Goal: Information Seeking & Learning: Learn about a topic

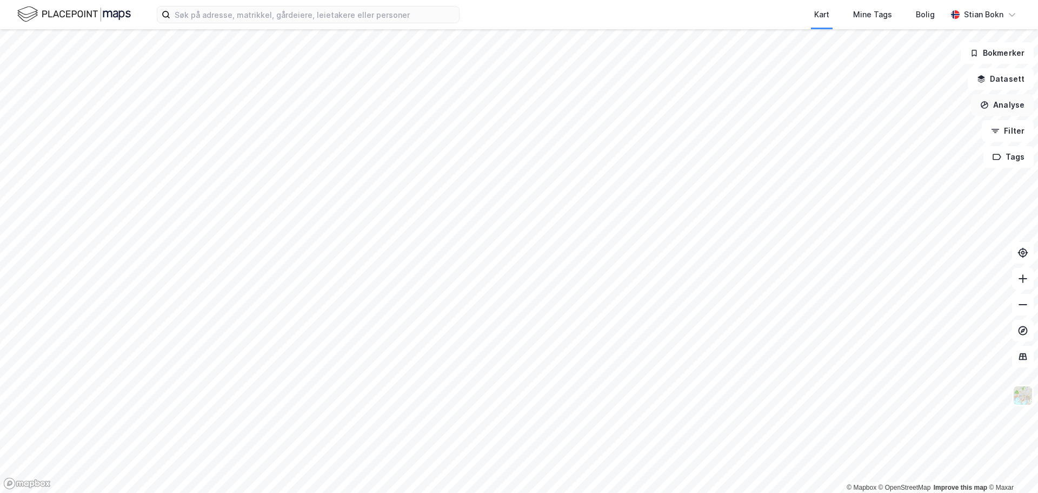
click at [1000, 103] on button "Analyse" at bounding box center [1002, 105] width 63 height 22
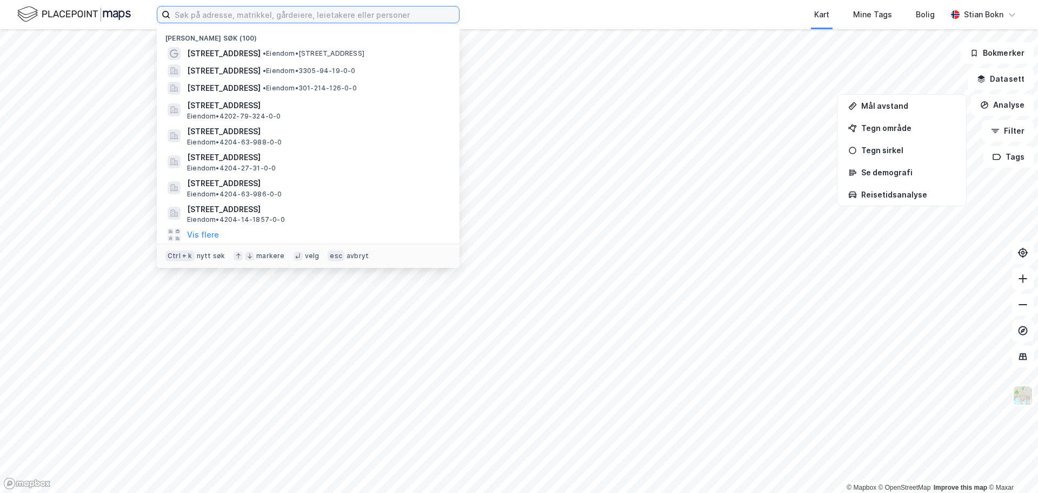
click at [362, 12] on input at bounding box center [314, 14] width 289 height 16
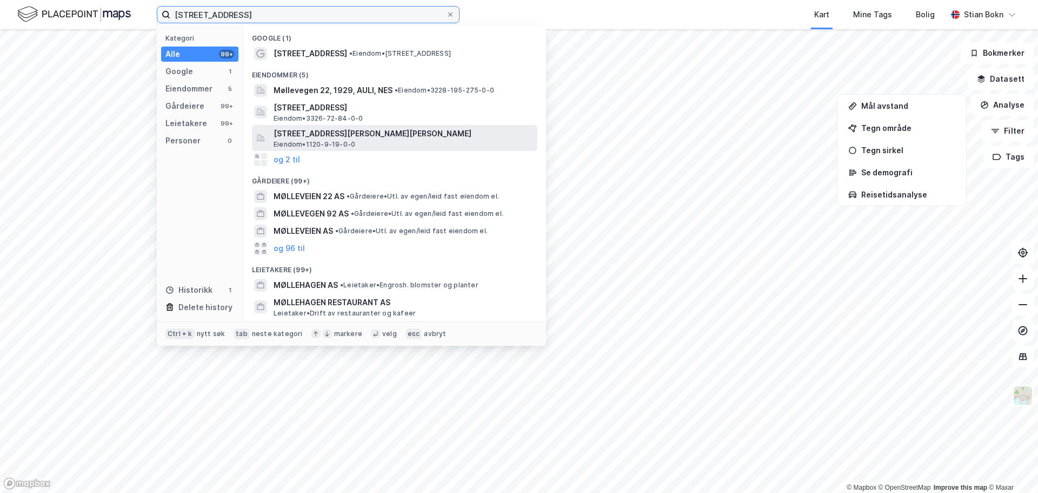
type input "[STREET_ADDRESS]"
click at [347, 134] on span "[STREET_ADDRESS][PERSON_NAME][PERSON_NAME]" at bounding box center [404, 133] width 260 height 13
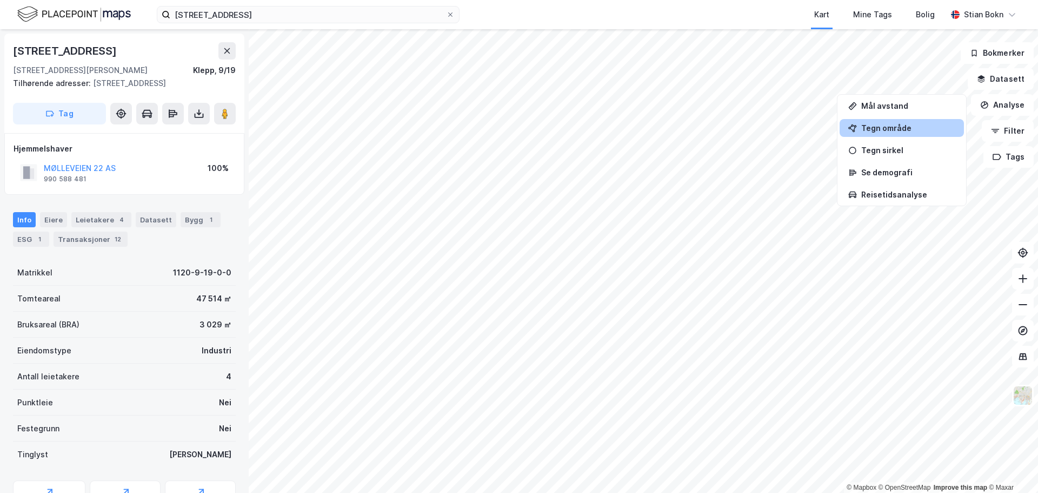
click at [902, 125] on div "Tegn område" at bounding box center [908, 127] width 94 height 9
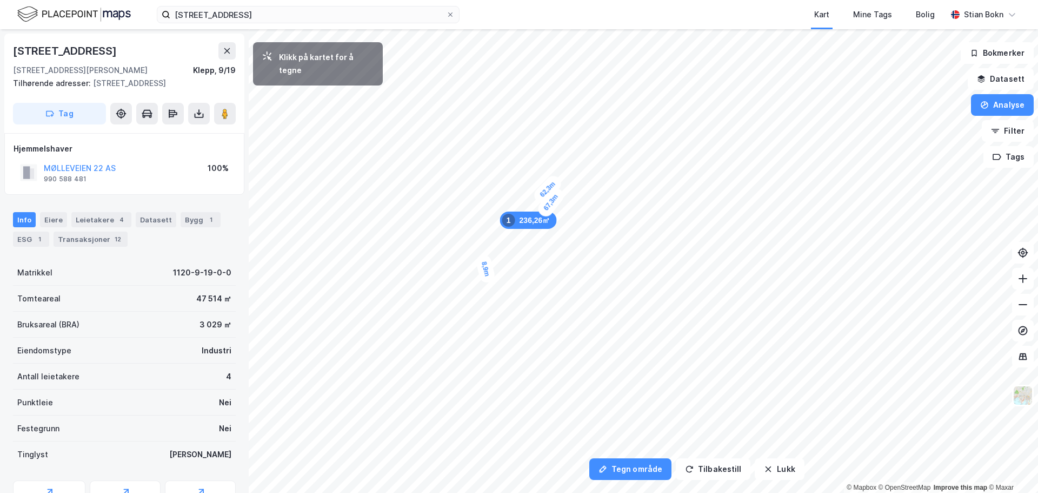
drag, startPoint x: 487, startPoint y: 275, endPoint x: 488, endPoint y: 281, distance: 6.2
click at [488, 281] on div "8,9m" at bounding box center [486, 269] width 22 height 31
click at [639, 146] on div "8,5m" at bounding box center [650, 139] width 31 height 28
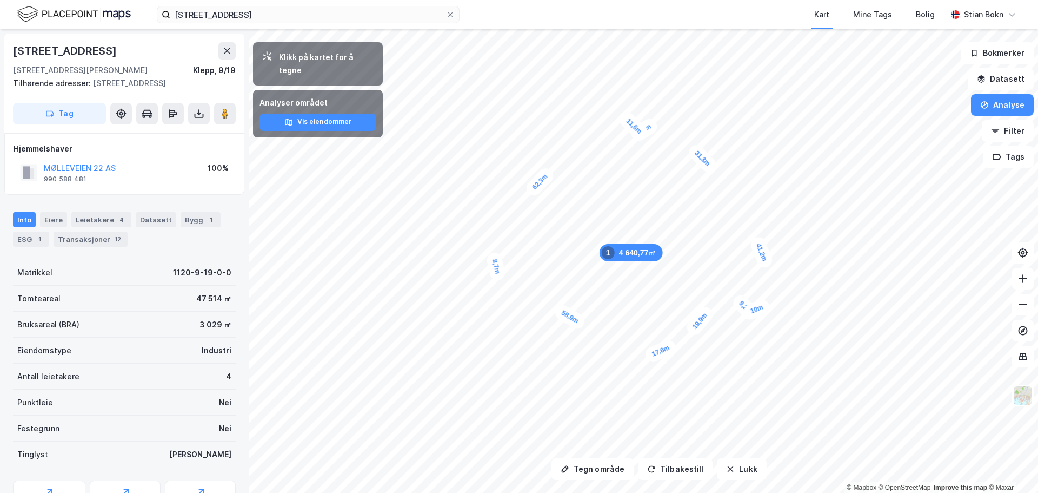
drag, startPoint x: 41, startPoint y: 242, endPoint x: 54, endPoint y: 253, distance: 16.8
click at [41, 242] on div "1" at bounding box center [39, 239] width 11 height 11
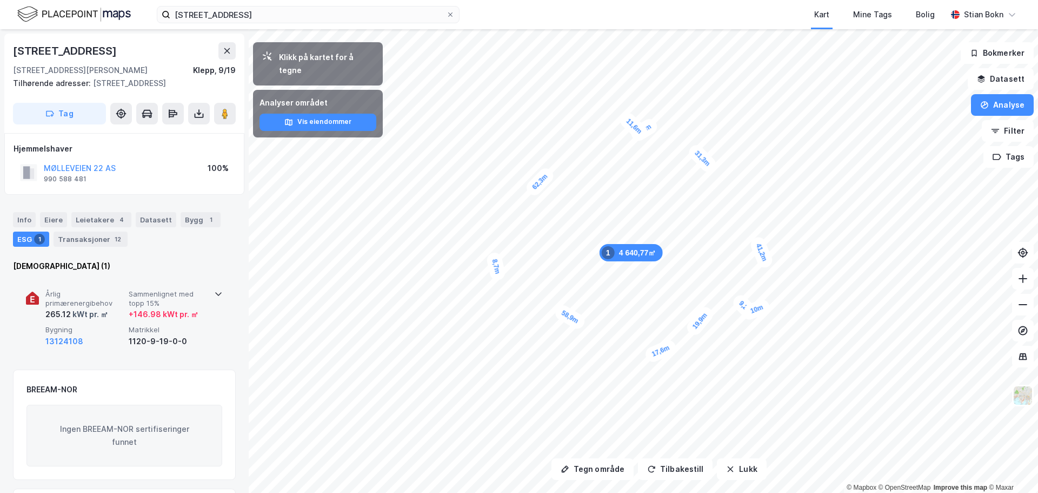
click at [137, 337] on div "1120-9-19-0-0" at bounding box center [168, 341] width 79 height 13
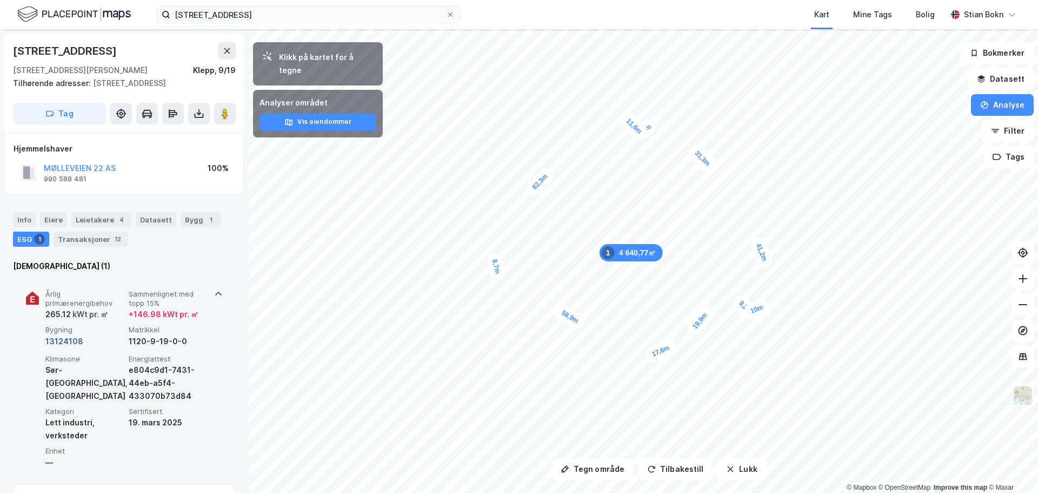
click at [65, 341] on button "13124108" at bounding box center [64, 341] width 38 height 13
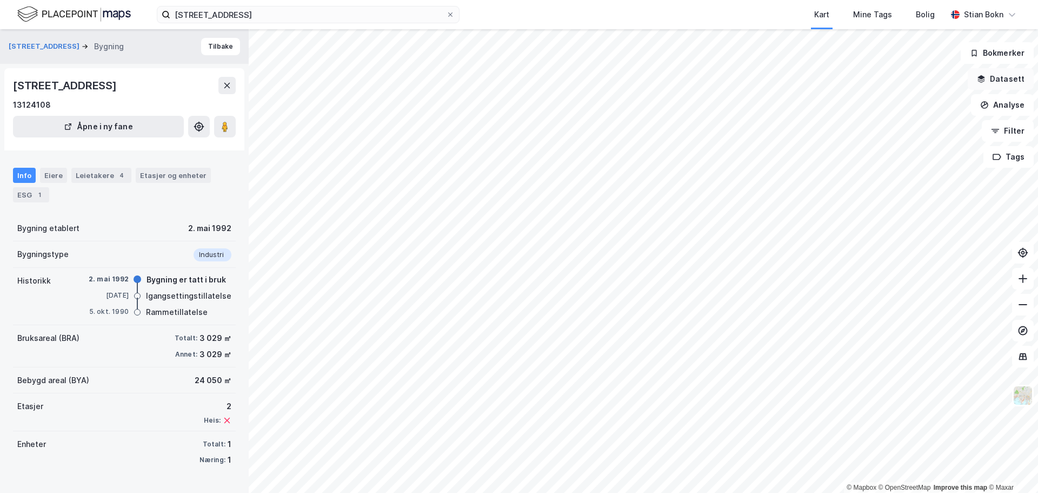
click at [1005, 83] on button "Datasett" at bounding box center [1001, 79] width 66 height 22
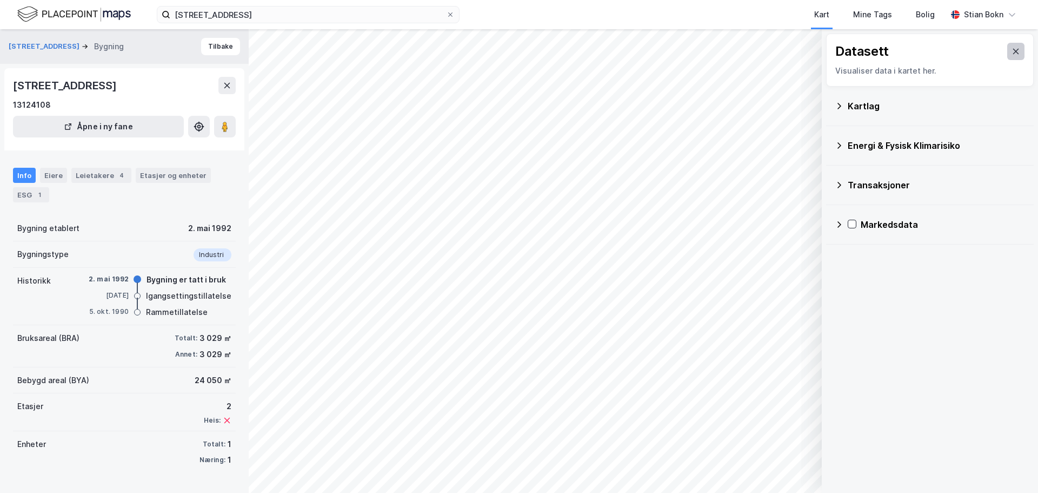
click at [1012, 50] on icon at bounding box center [1016, 51] width 9 height 9
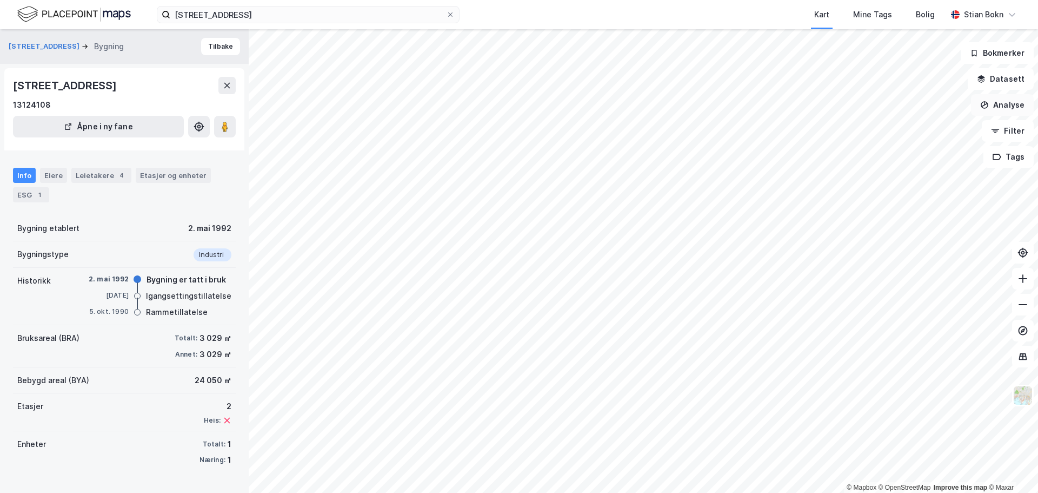
click at [1002, 114] on button "Analyse" at bounding box center [1002, 105] width 63 height 22
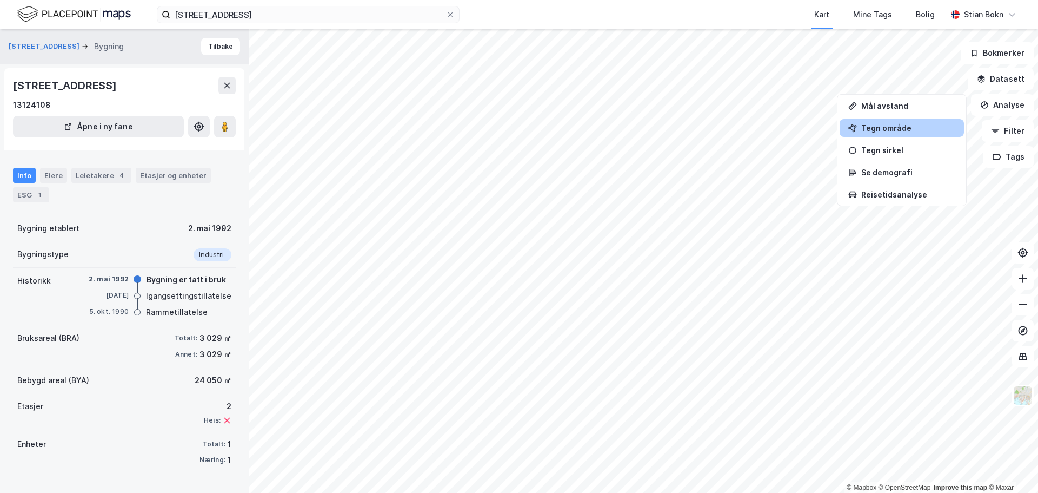
click at [882, 127] on div "Tegn område" at bounding box center [908, 127] width 94 height 9
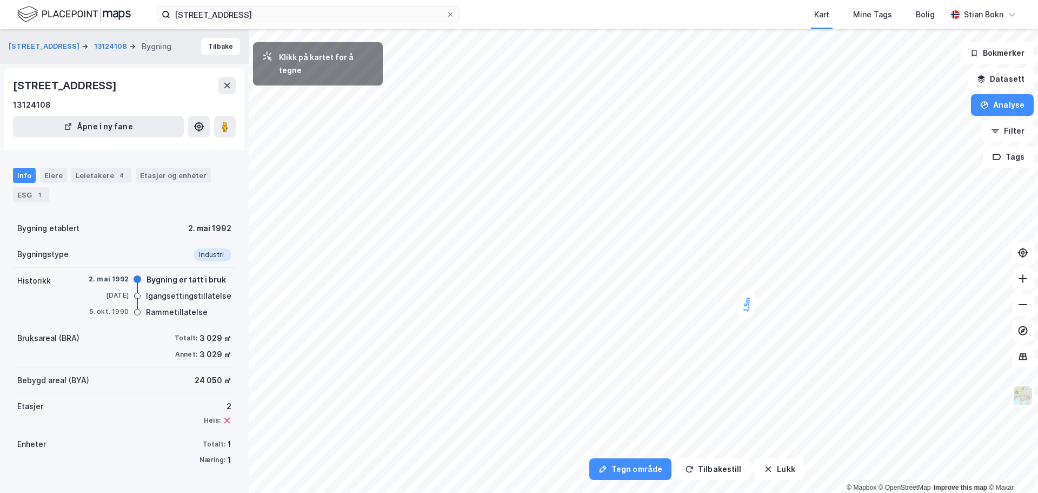
click at [748, 301] on div "1,5m" at bounding box center [746, 304] width 19 height 30
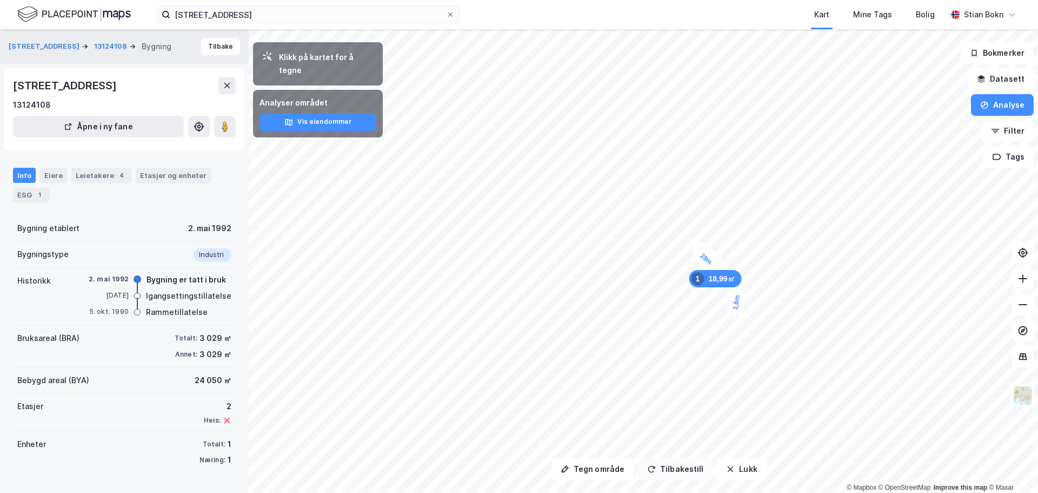
click at [673, 470] on button "Tilbakestill" at bounding box center [675, 469] width 75 height 22
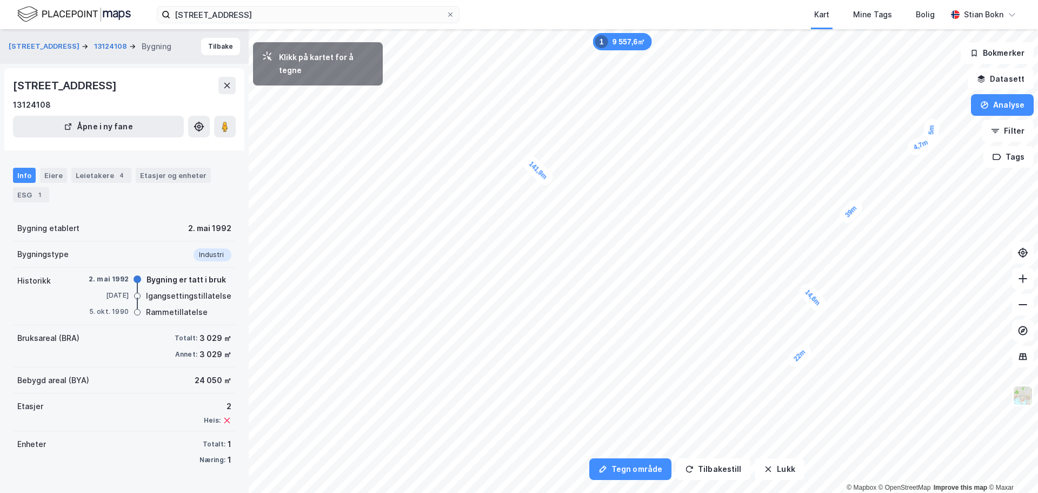
click at [931, 141] on div "5m" at bounding box center [931, 129] width 17 height 23
